Goal: Obtain resource: Download file/media

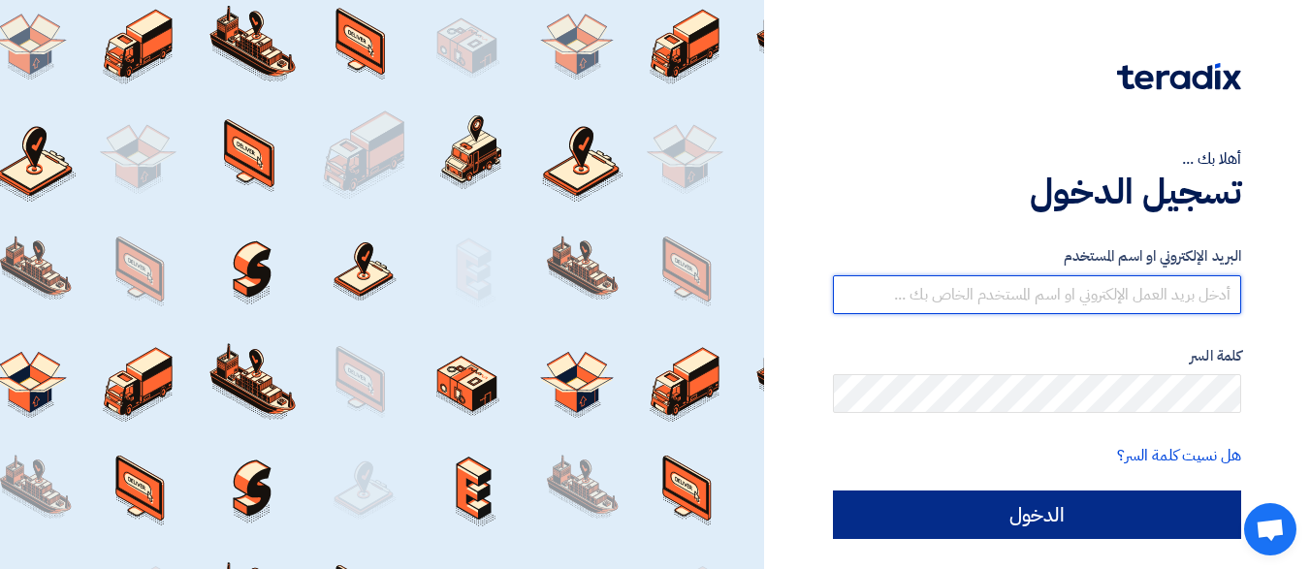
type input "[EMAIL_ADDRESS][DOMAIN_NAME]"
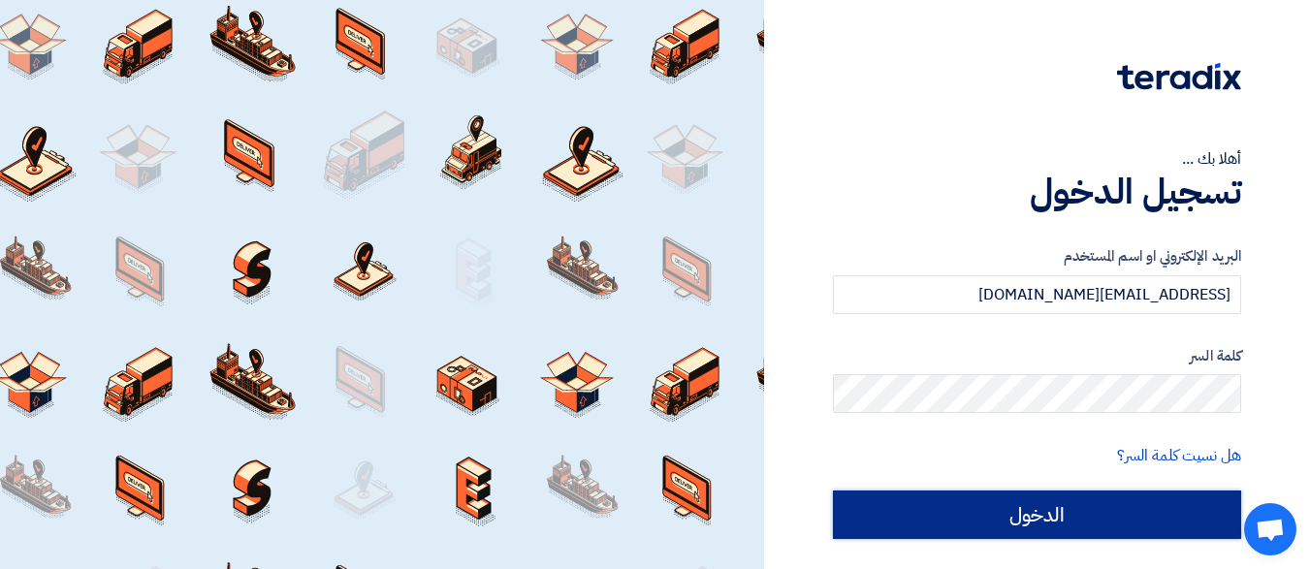
click at [1064, 508] on input "الدخول" at bounding box center [1037, 515] width 408 height 48
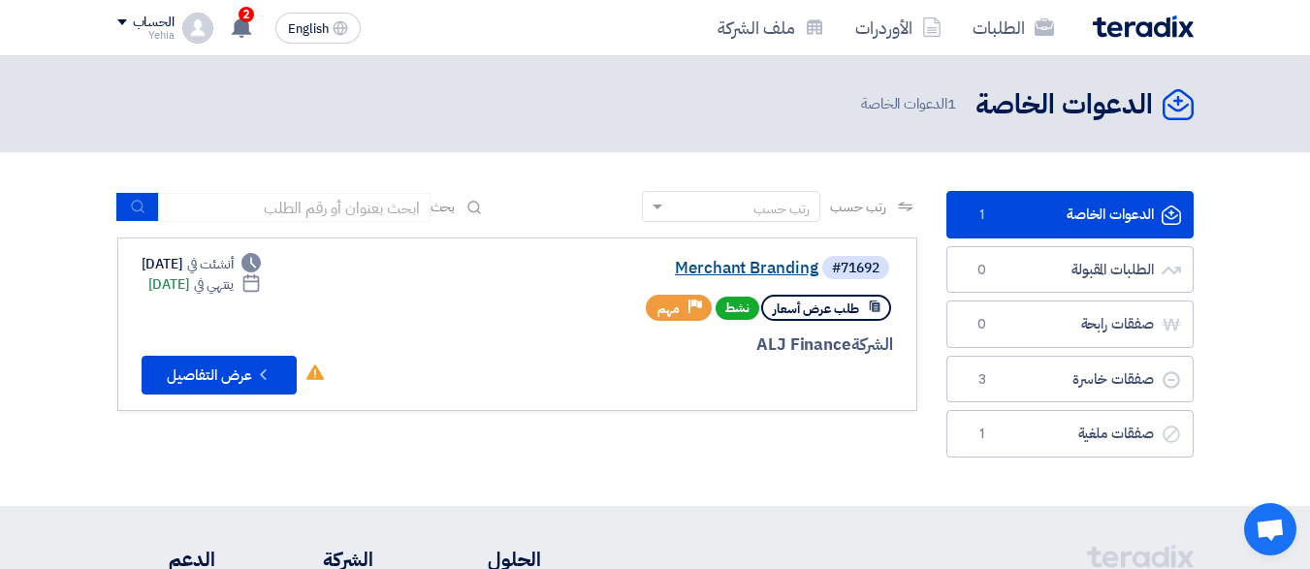
click at [745, 267] on link "Merchant Branding" at bounding box center [624, 268] width 388 height 17
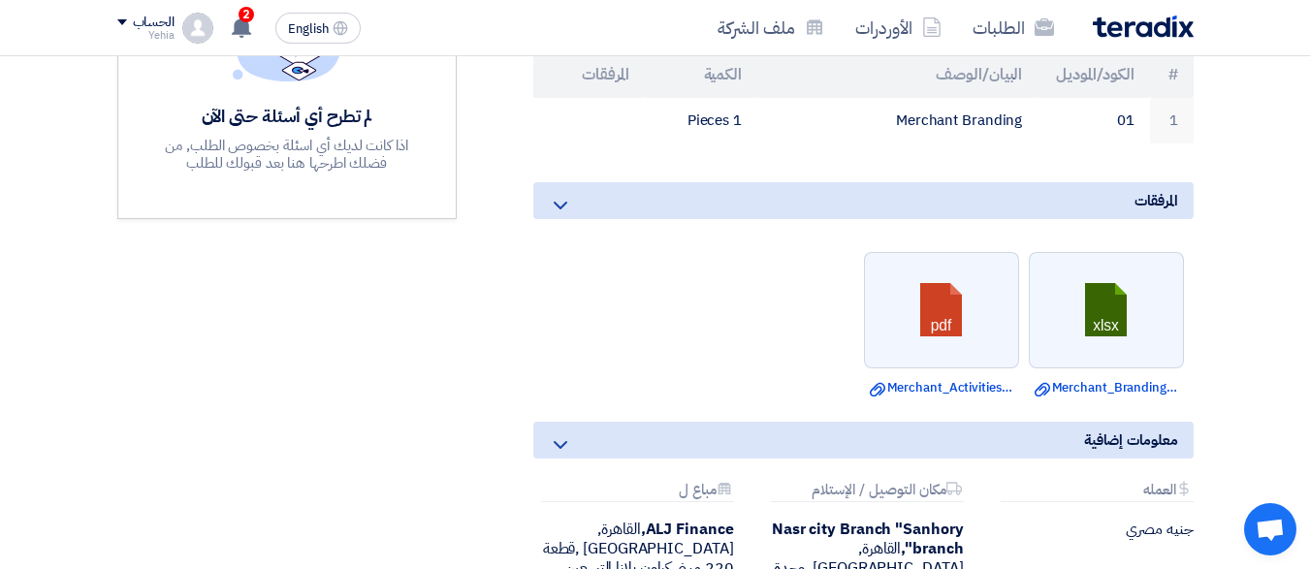
scroll to position [606, 0]
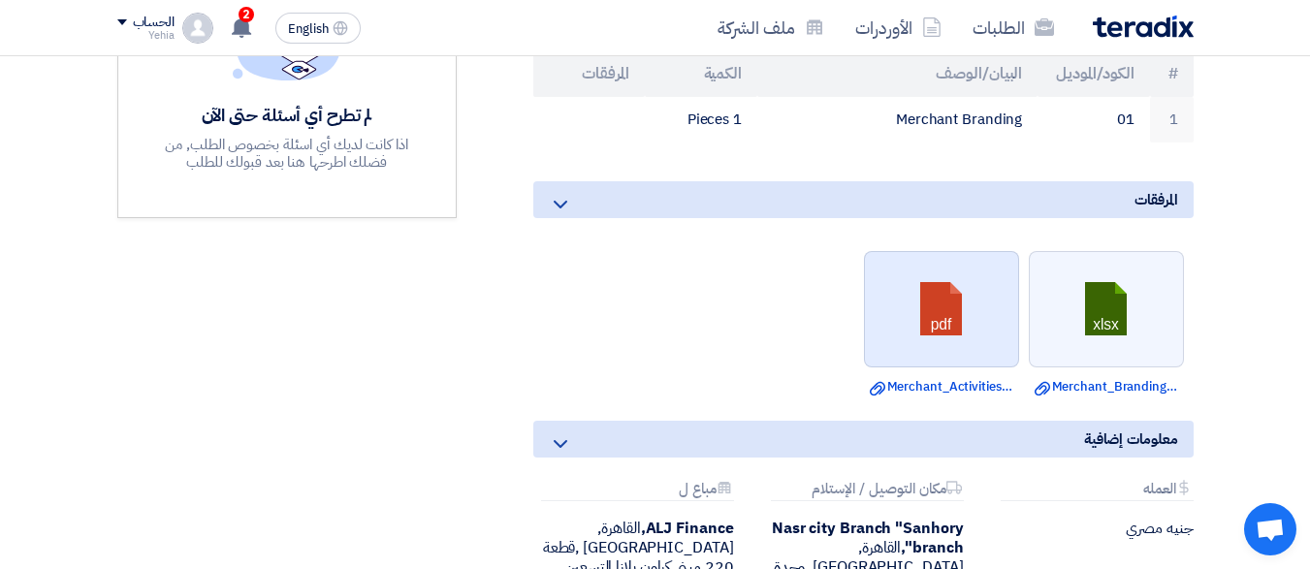
click at [922, 286] on link at bounding box center [942, 310] width 155 height 116
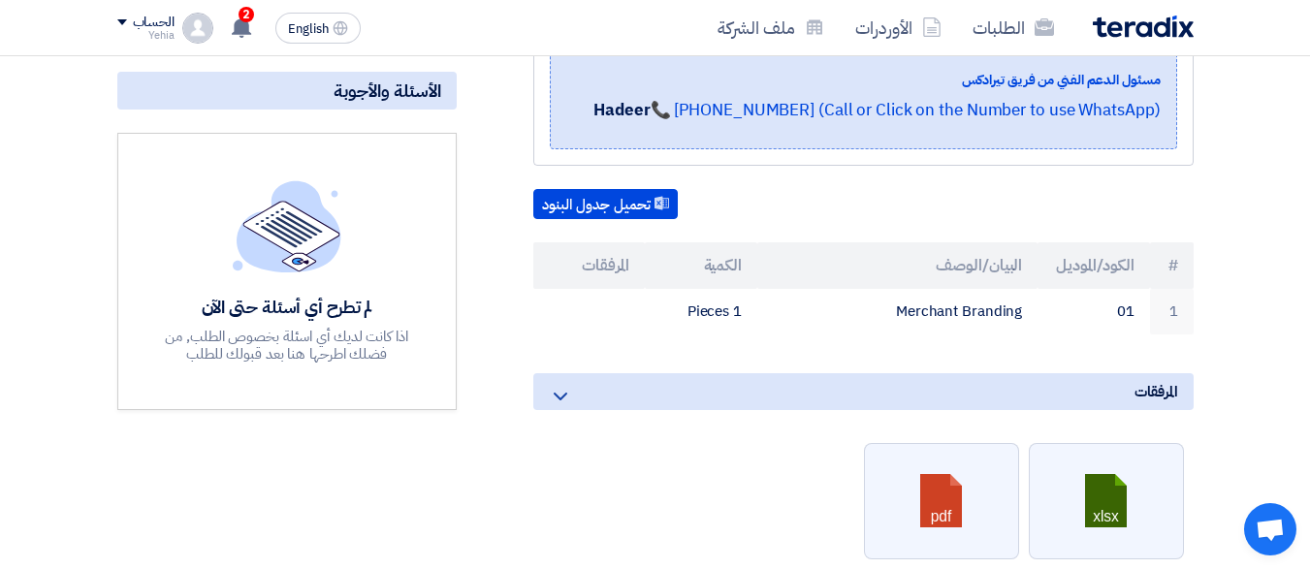
scroll to position [0, 0]
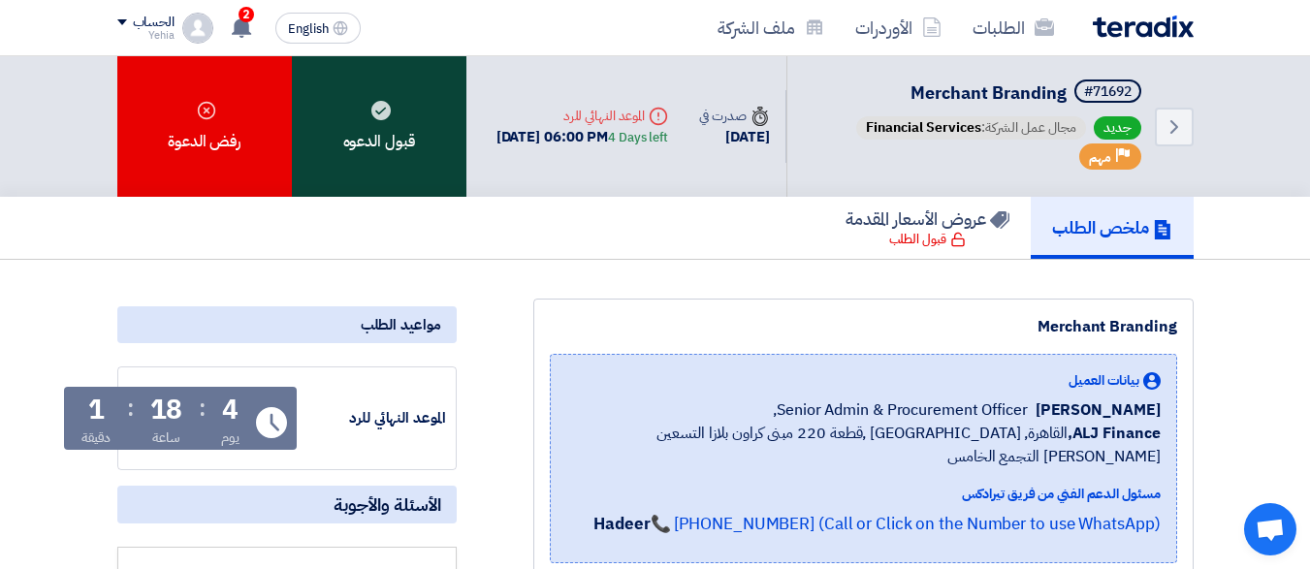
click at [377, 112] on icon at bounding box center [380, 110] width 19 height 19
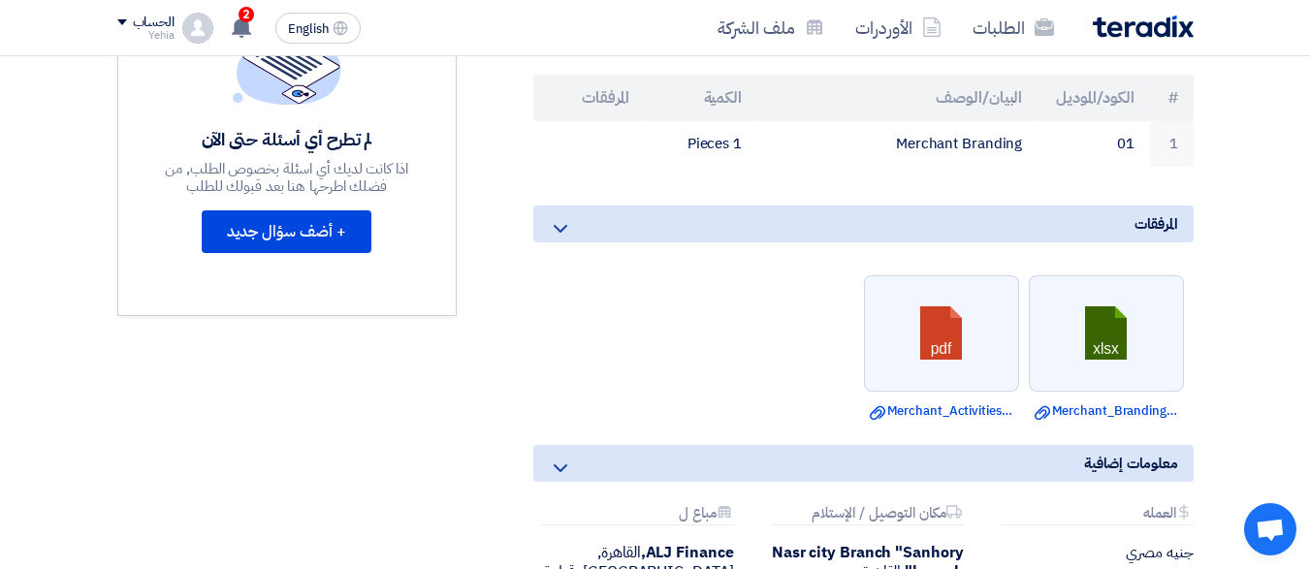
scroll to position [606, 0]
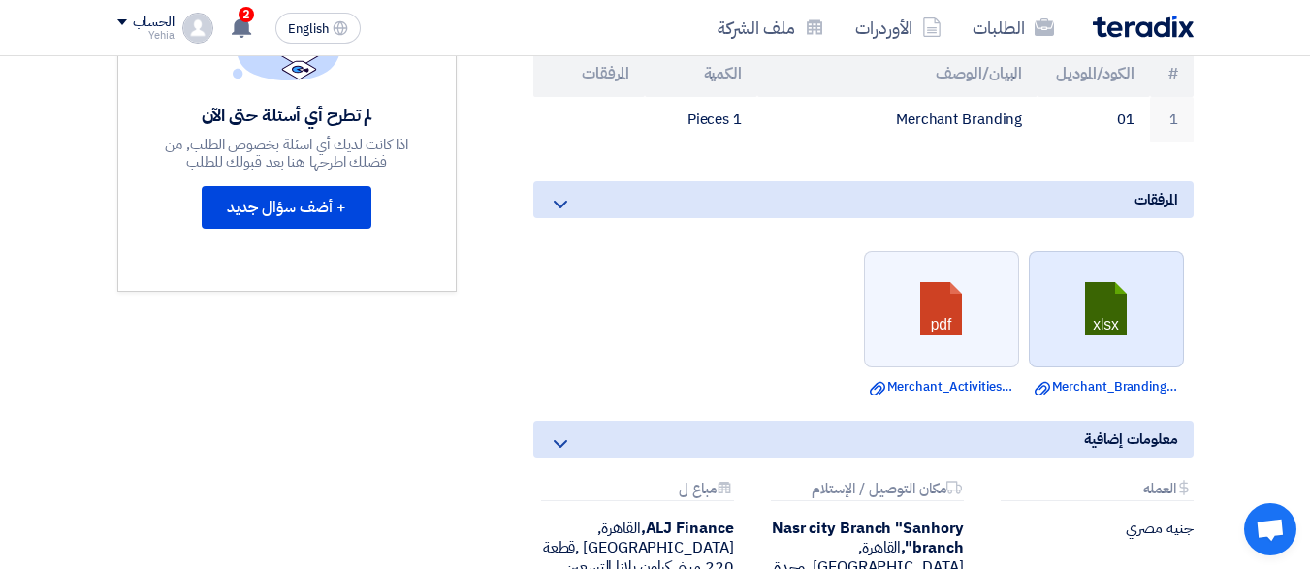
click at [1089, 349] on link at bounding box center [1107, 310] width 155 height 116
